Goal: Book appointment/travel/reservation

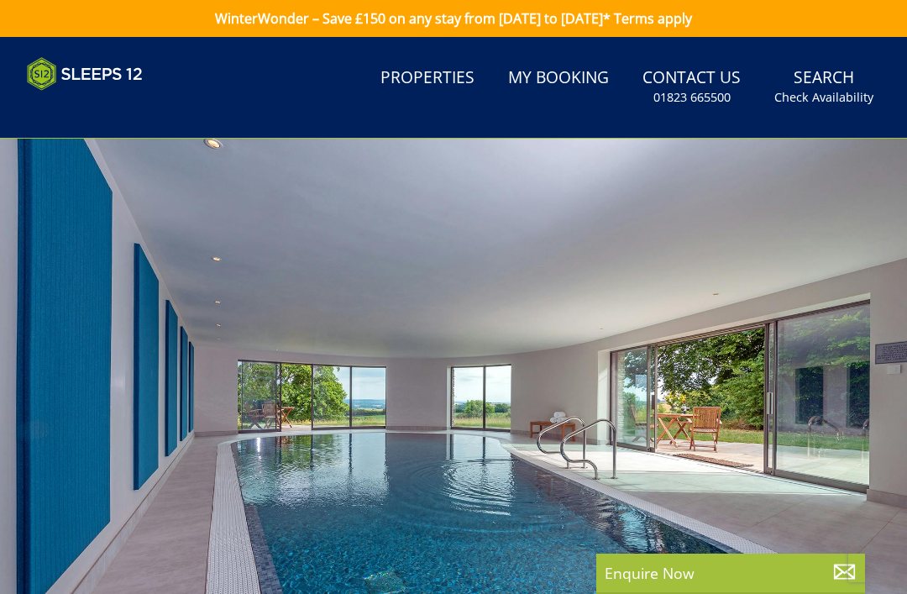
click at [434, 79] on link "Properties" at bounding box center [428, 79] width 108 height 38
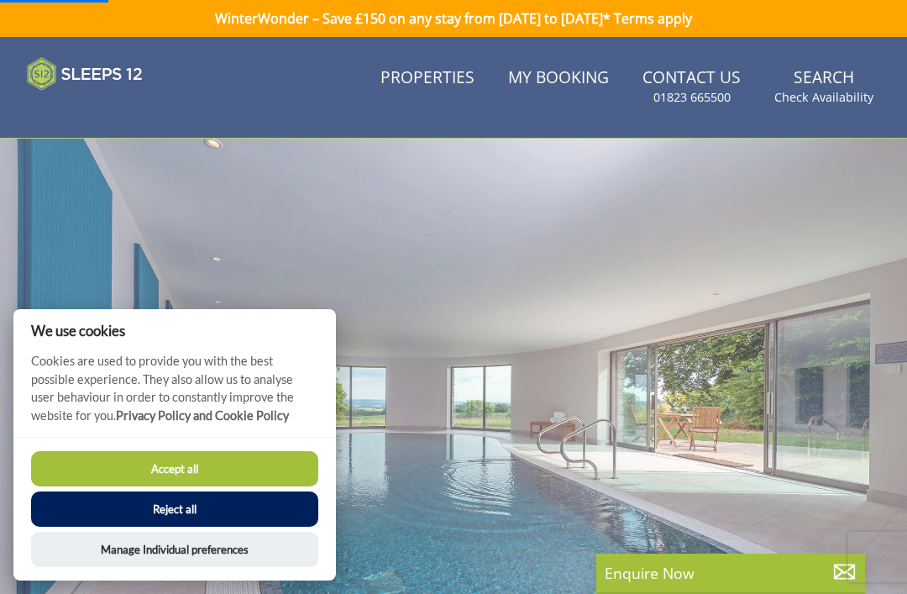
click at [197, 461] on button "Accept all" at bounding box center [174, 468] width 287 height 35
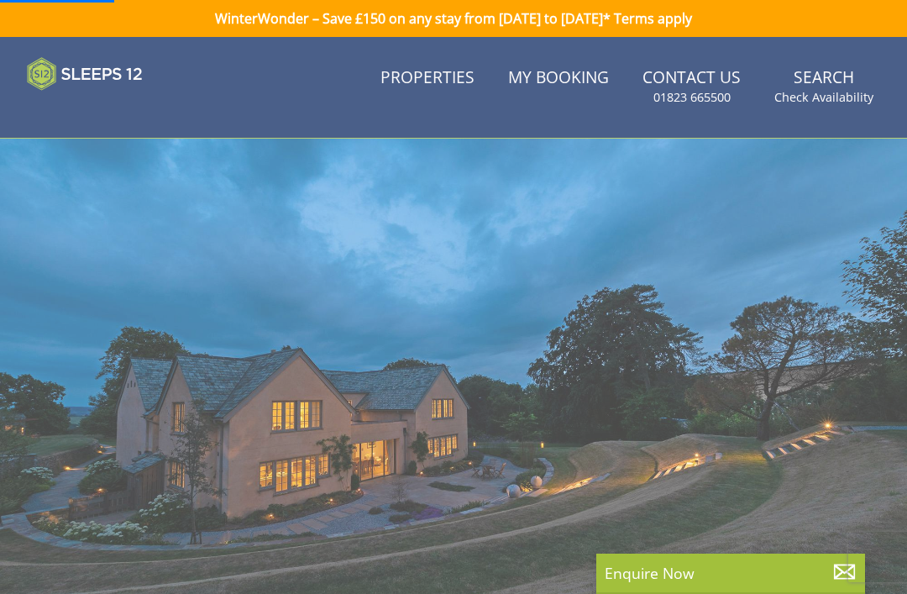
click at [449, 81] on link "Properties" at bounding box center [428, 79] width 108 height 38
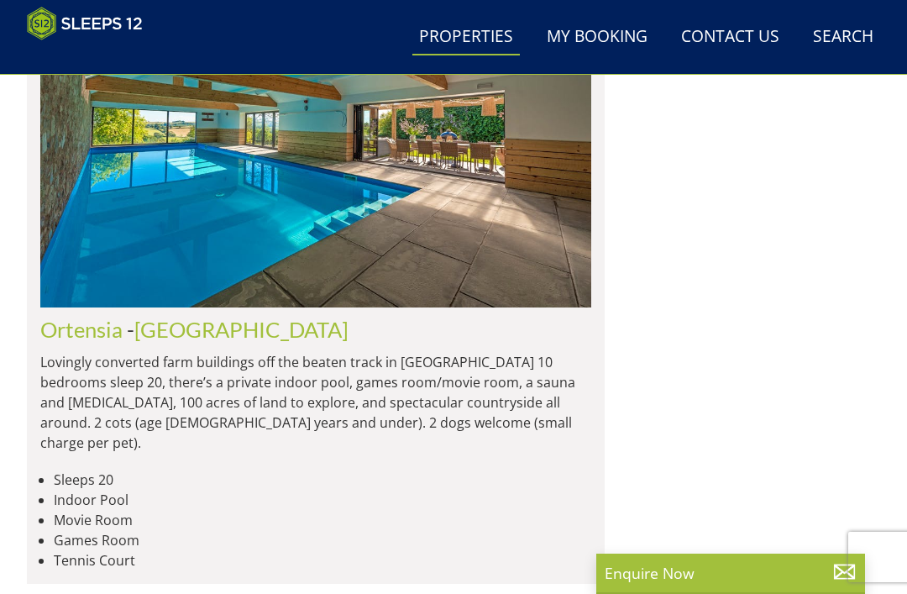
scroll to position [13532, 0]
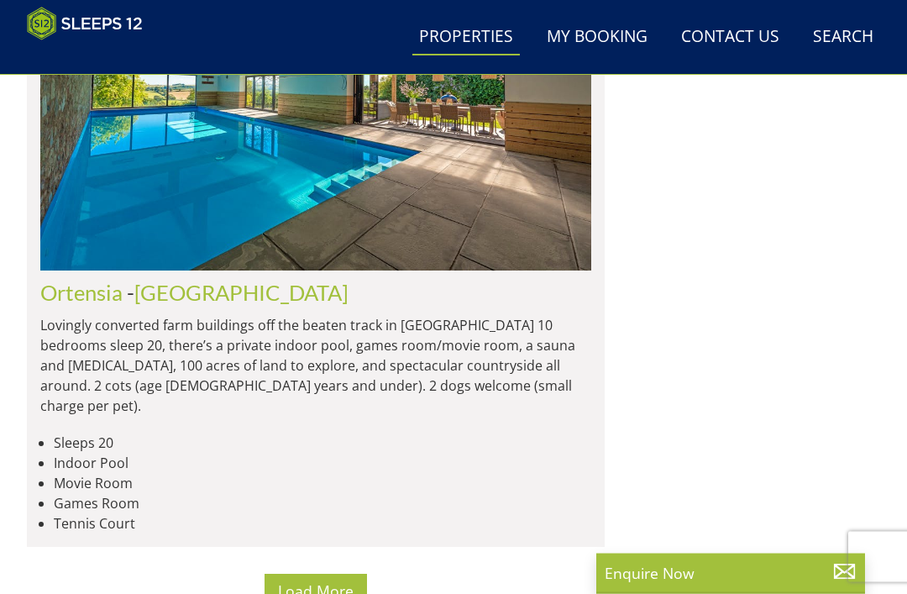
click at [334, 581] on span "Load More" at bounding box center [316, 591] width 76 height 20
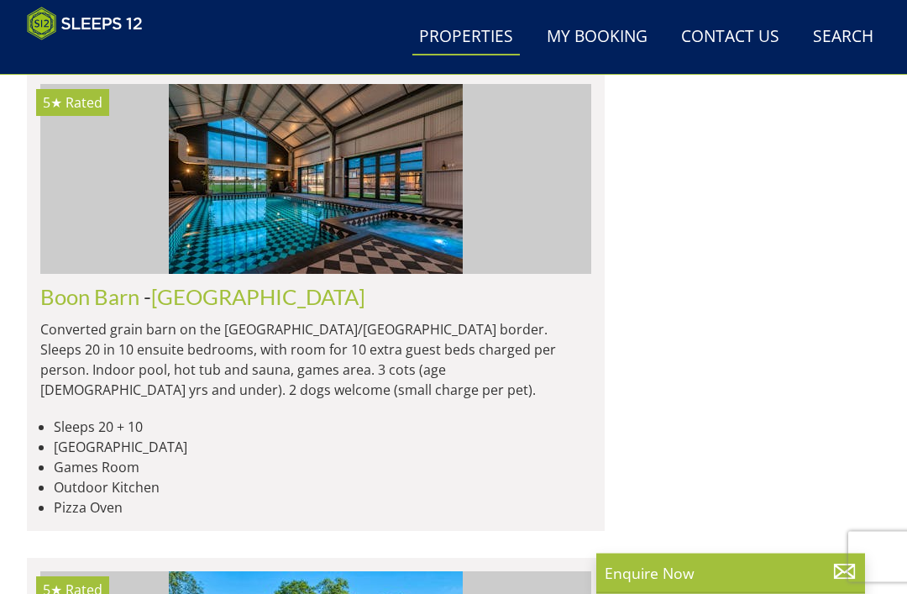
scroll to position [18026, 0]
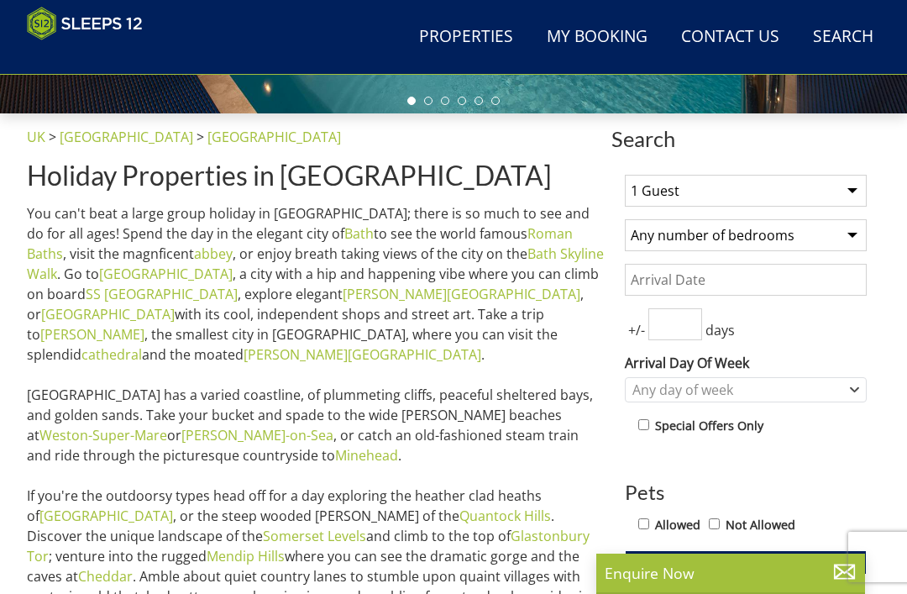
scroll to position [518, 0]
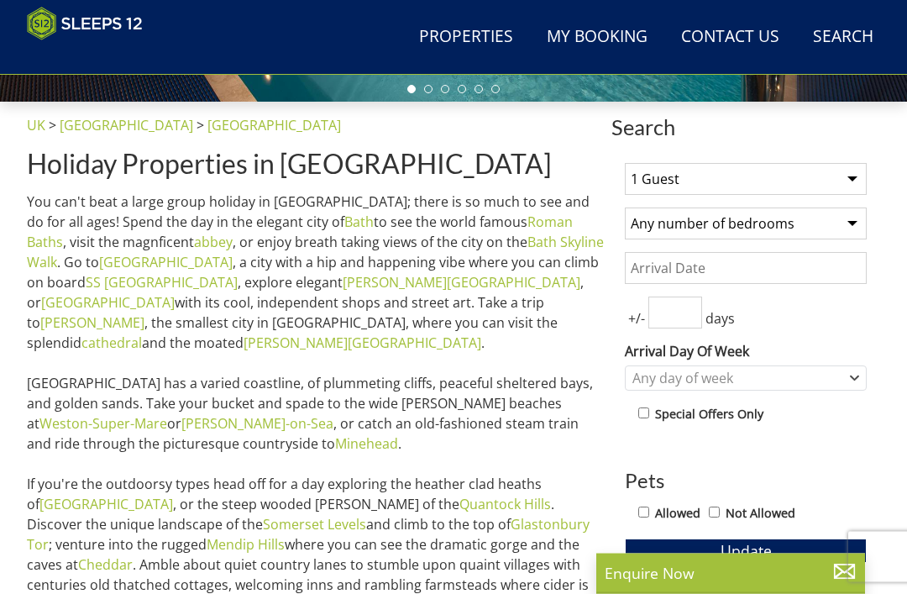
click at [805, 185] on select "1 Guest 2 Guests 3 Guests 4 Guests 5 Guests 6 Guests 7 Guests 8 Guests 9 Guests…" at bounding box center [746, 180] width 242 height 32
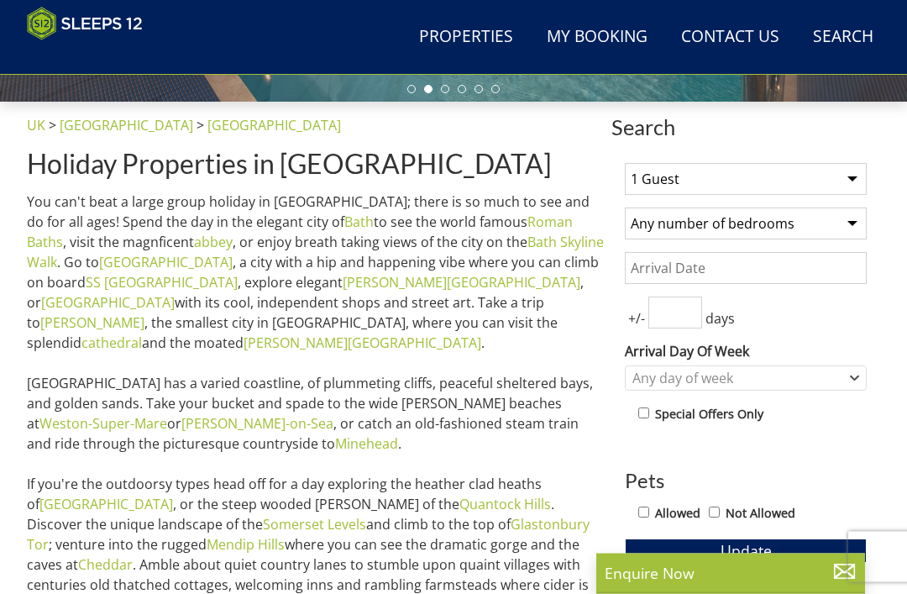
scroll to position [518, 0]
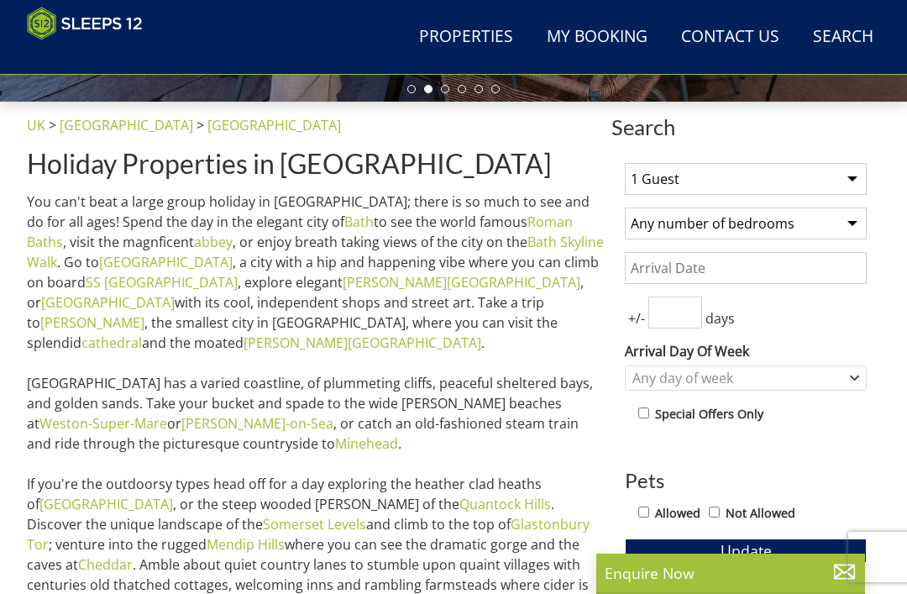
select select "8"
click at [811, 269] on input "Date" at bounding box center [746, 268] width 242 height 32
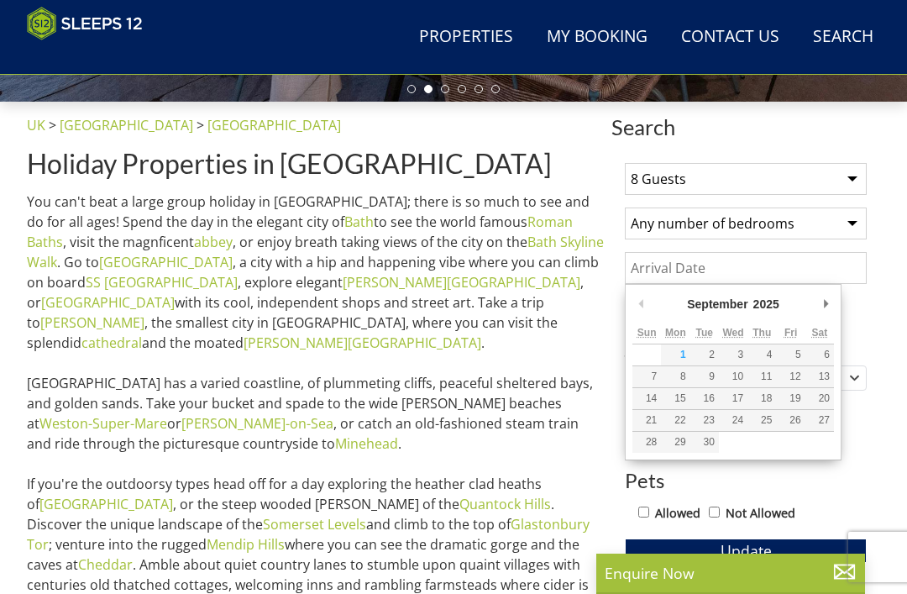
scroll to position [518, 0]
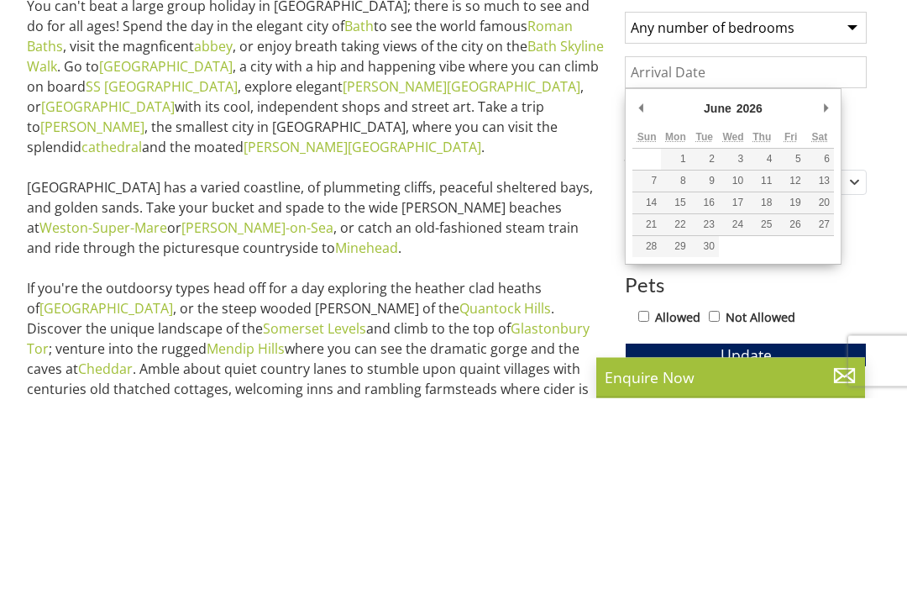
type input "[DATE]"
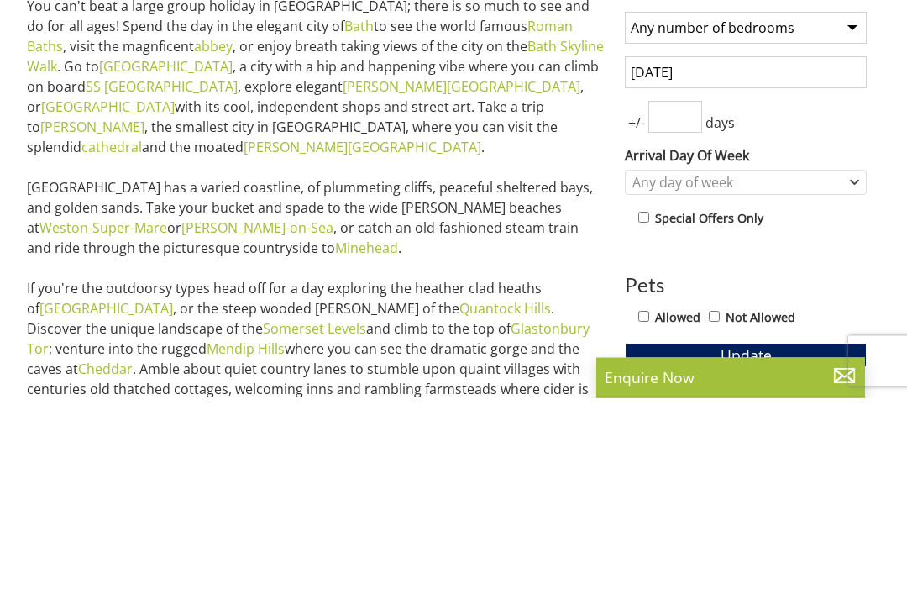
scroll to position [714, 0]
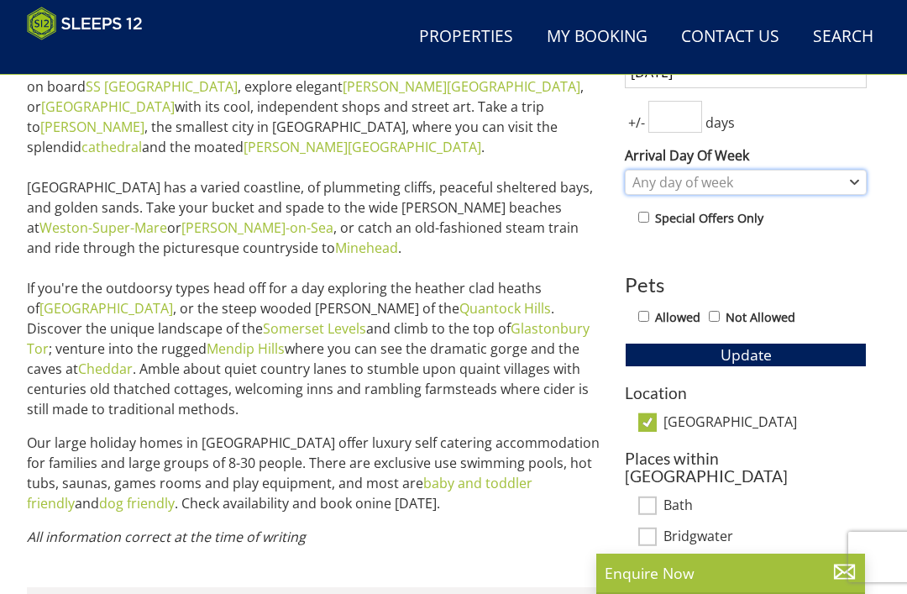
click at [824, 185] on div "Any day of week" at bounding box center [737, 182] width 218 height 18
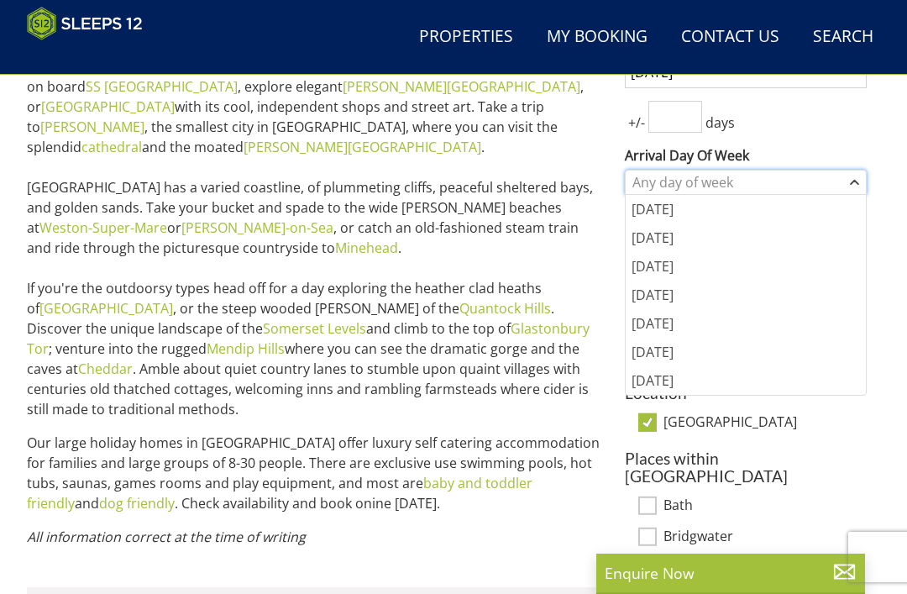
click at [840, 181] on div "Any day of week" at bounding box center [737, 182] width 218 height 18
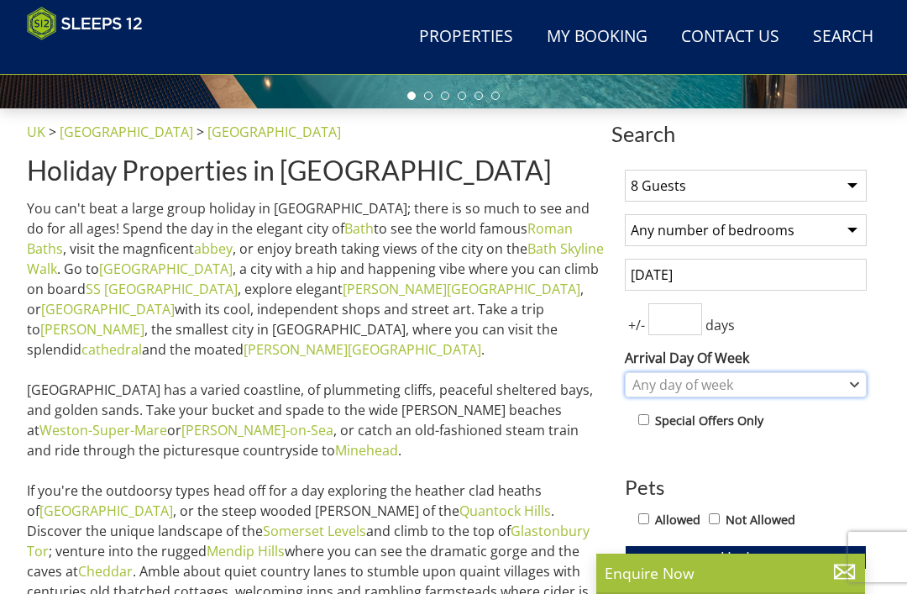
scroll to position [512, 0]
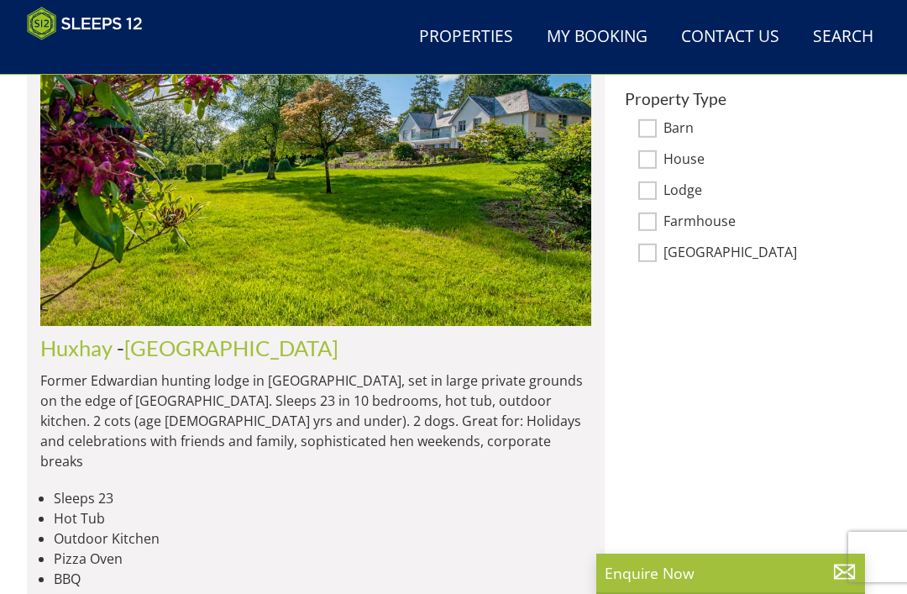
click at [689, 593] on div "Enquire Now" at bounding box center [730, 574] width 269 height 40
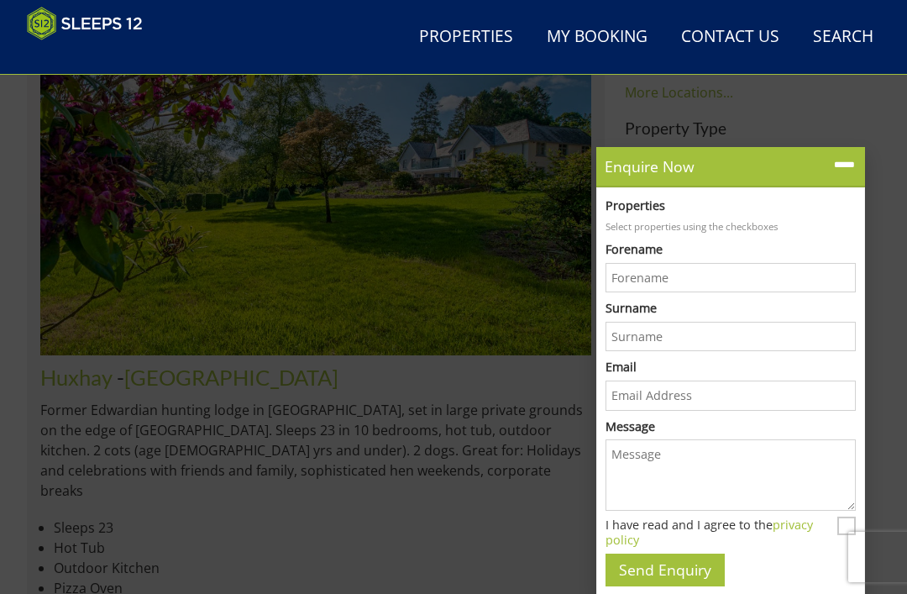
scroll to position [1298, 0]
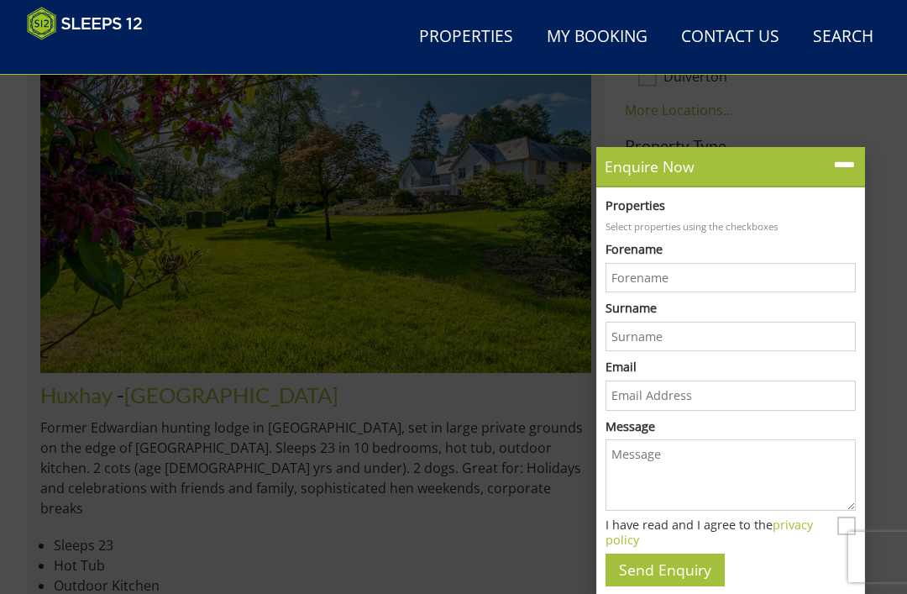
click at [849, 177] on icon at bounding box center [845, 165] width 24 height 24
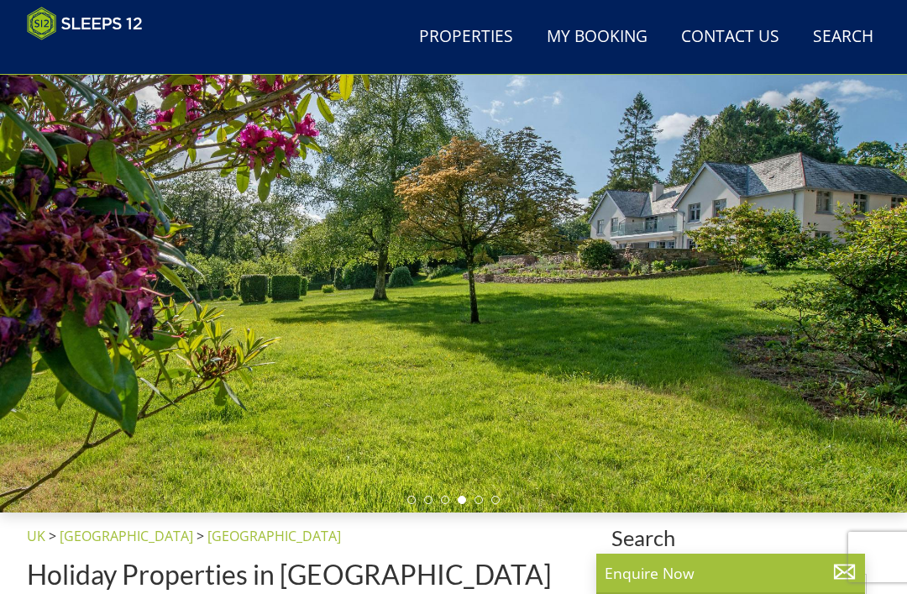
scroll to position [0, 0]
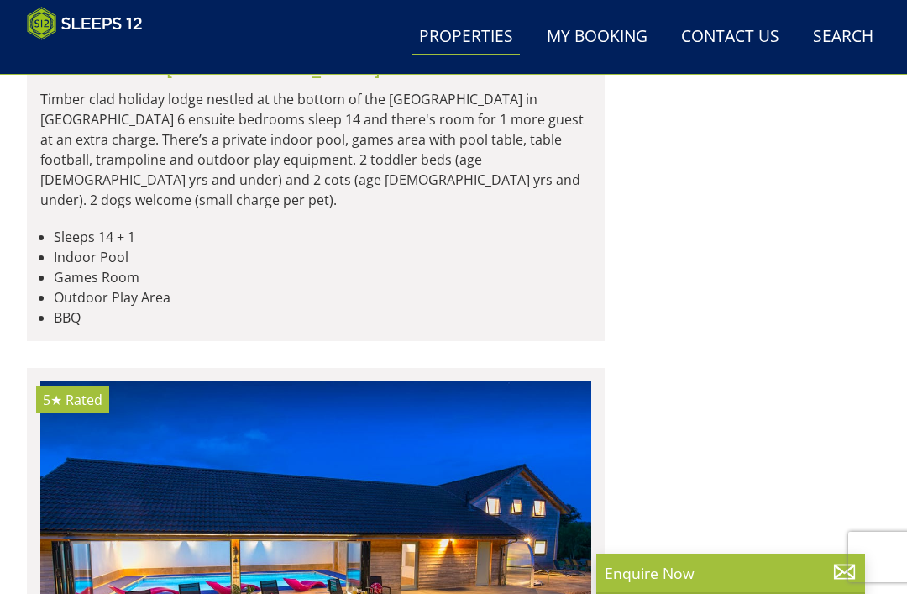
scroll to position [12356, 0]
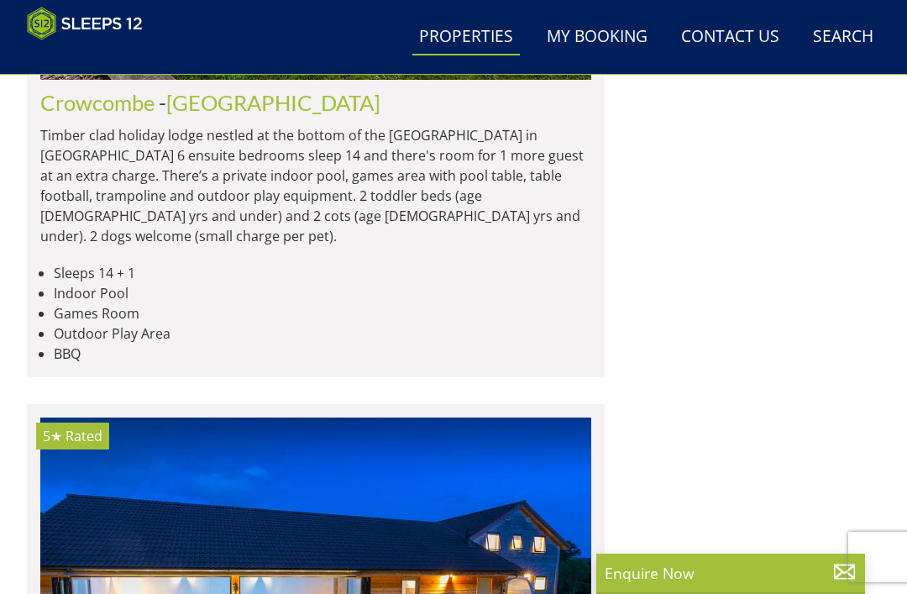
click at [838, 33] on link "Search Check Availability" at bounding box center [844, 37] width 74 height 38
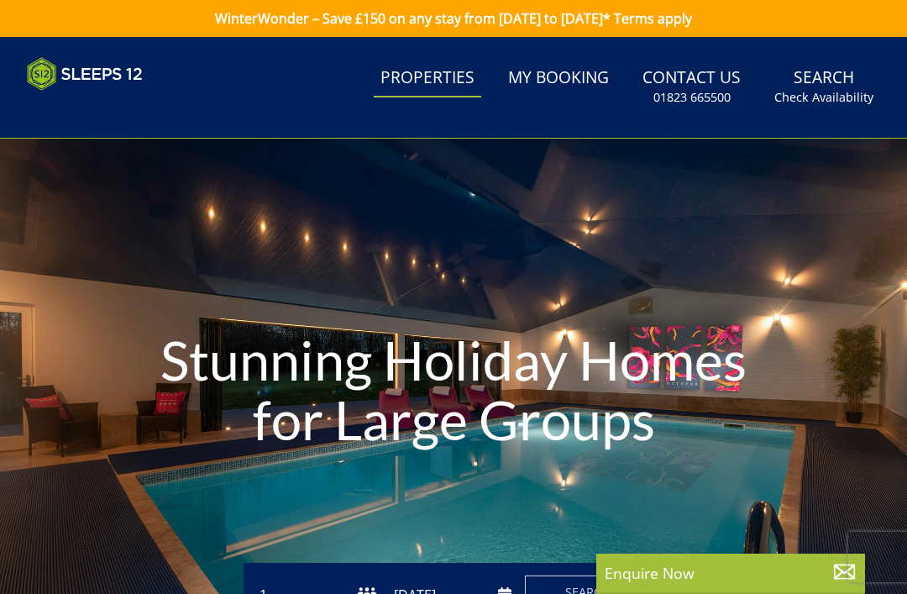
scroll to position [0, 0]
click at [828, 80] on link "Search Check Availability" at bounding box center [824, 87] width 113 height 55
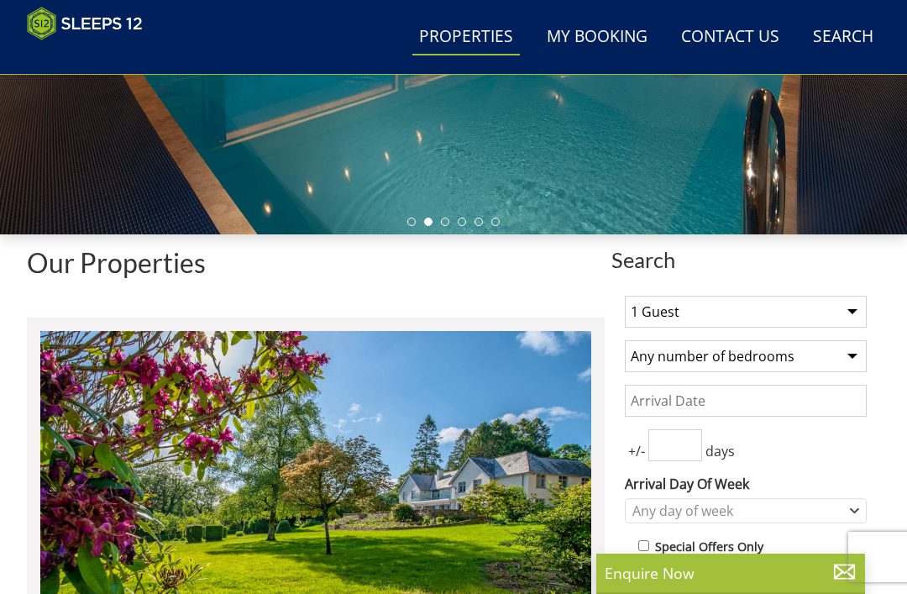
scroll to position [385, 0]
select select "8"
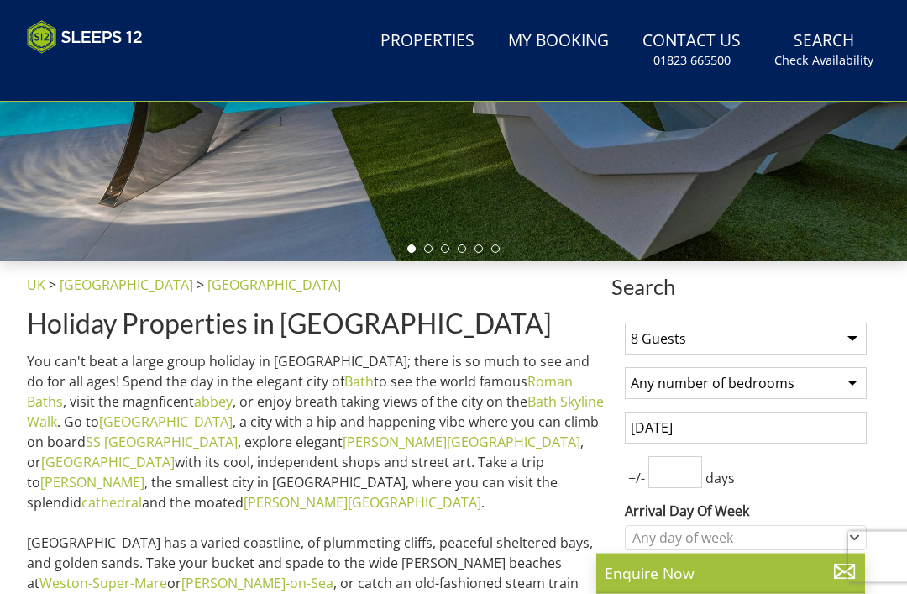
scroll to position [439, 0]
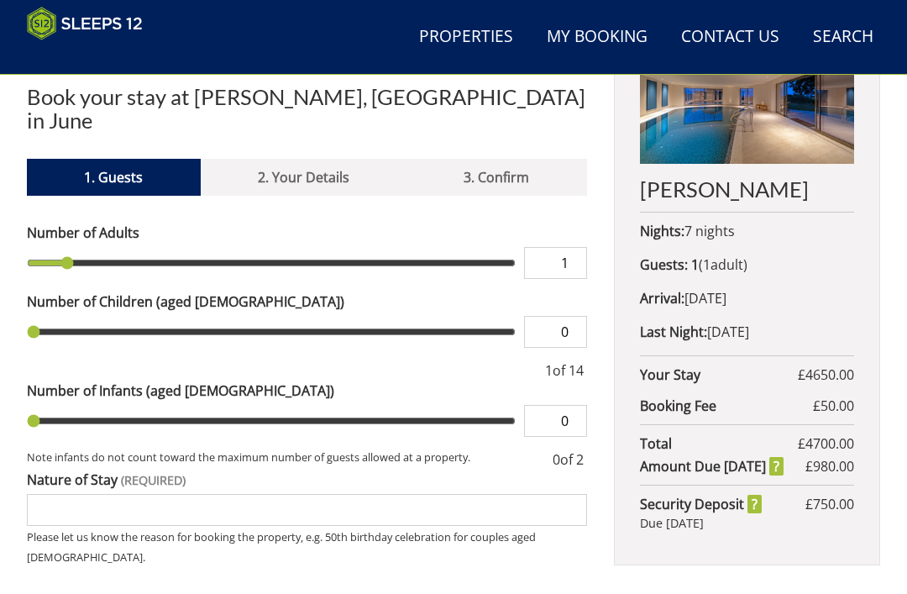
click at [566, 247] on input "1" at bounding box center [555, 263] width 63 height 32
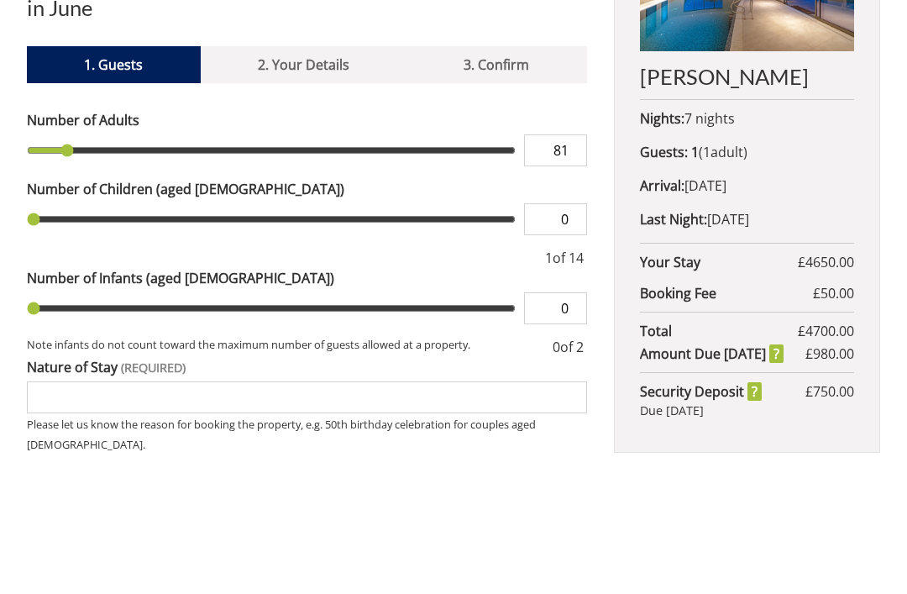
type input "1"
type input "2"
type input "3"
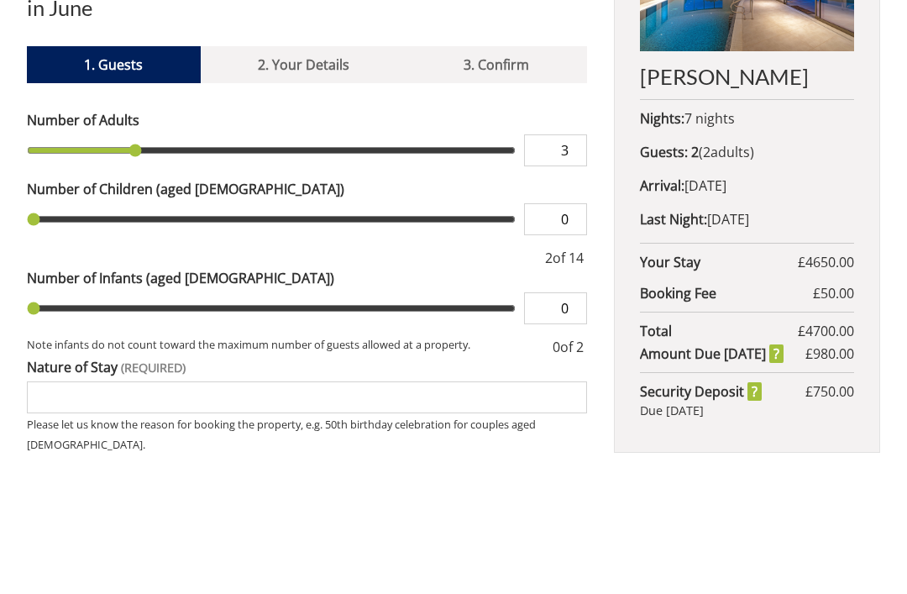
type input "4"
type input "5"
type input "6"
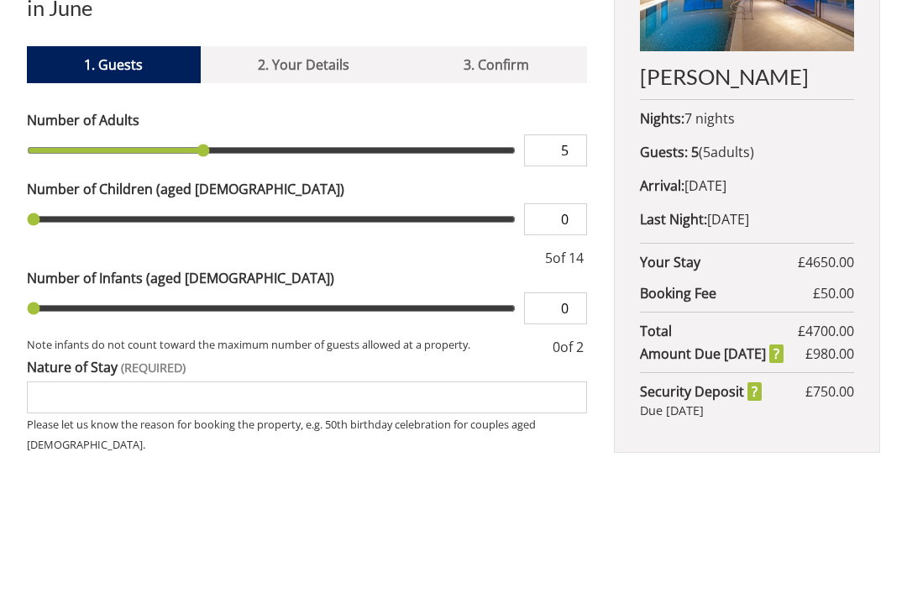
type input "6"
type input "7"
type input "8"
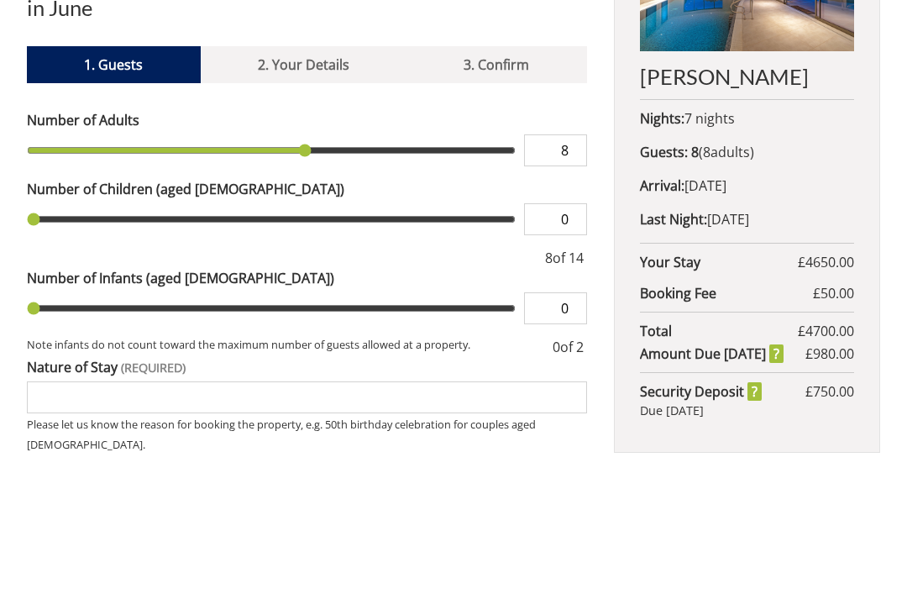
type input "8"
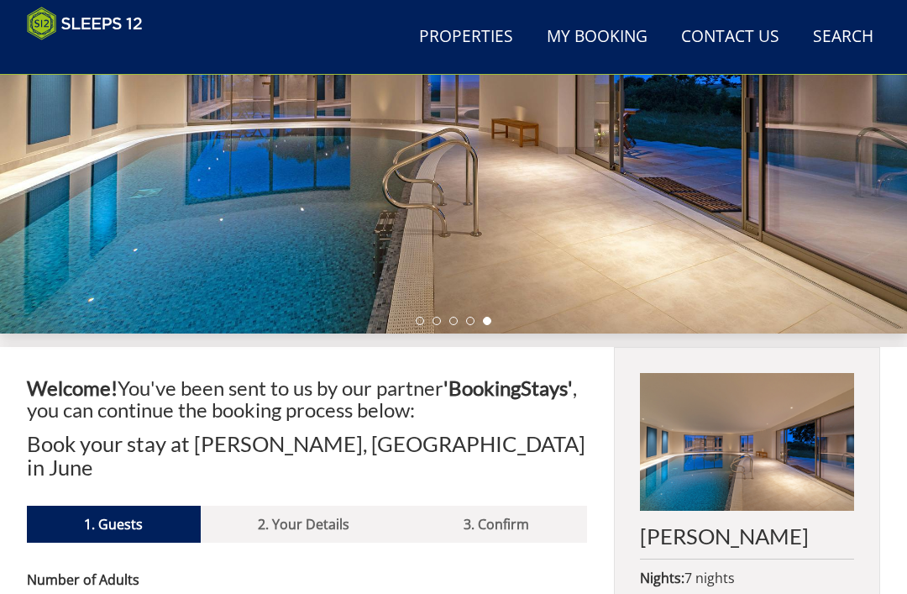
scroll to position [263, 0]
